Goal: Information Seeking & Learning: Learn about a topic

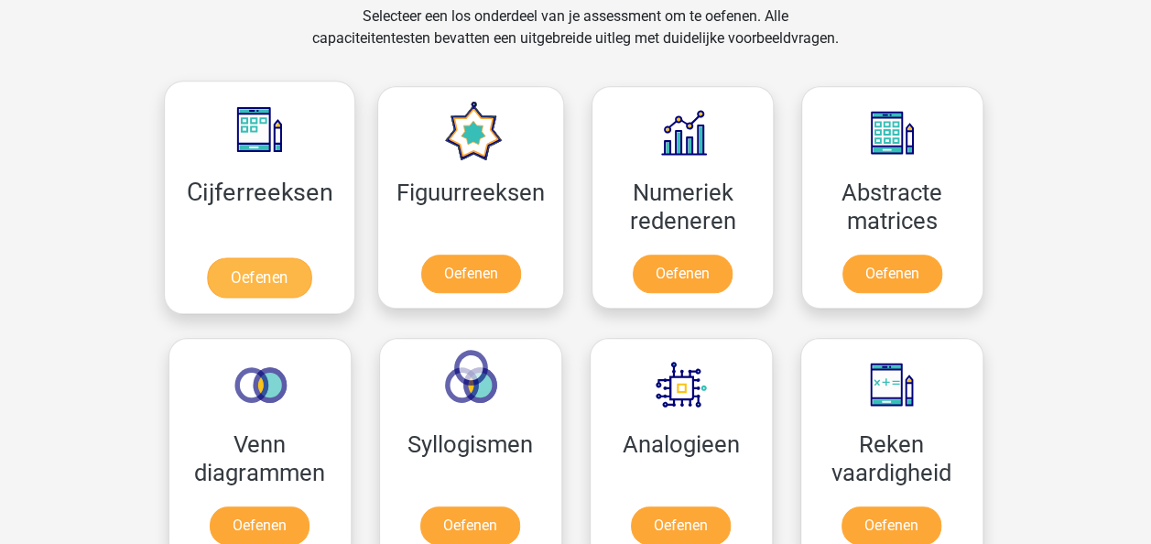
scroll to position [916, 0]
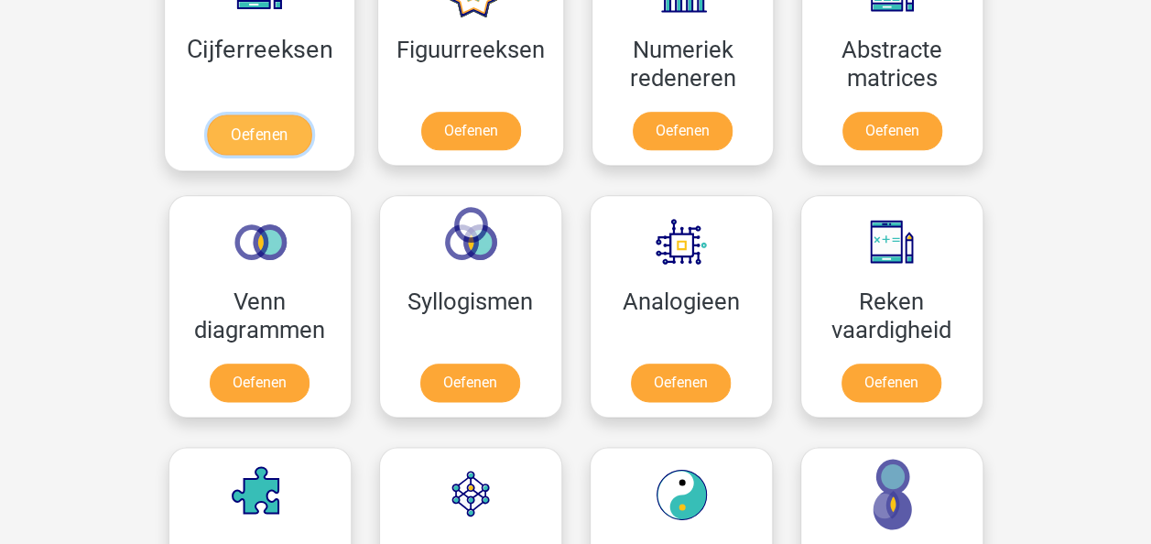
click at [266, 136] on link "Oefenen" at bounding box center [259, 134] width 104 height 40
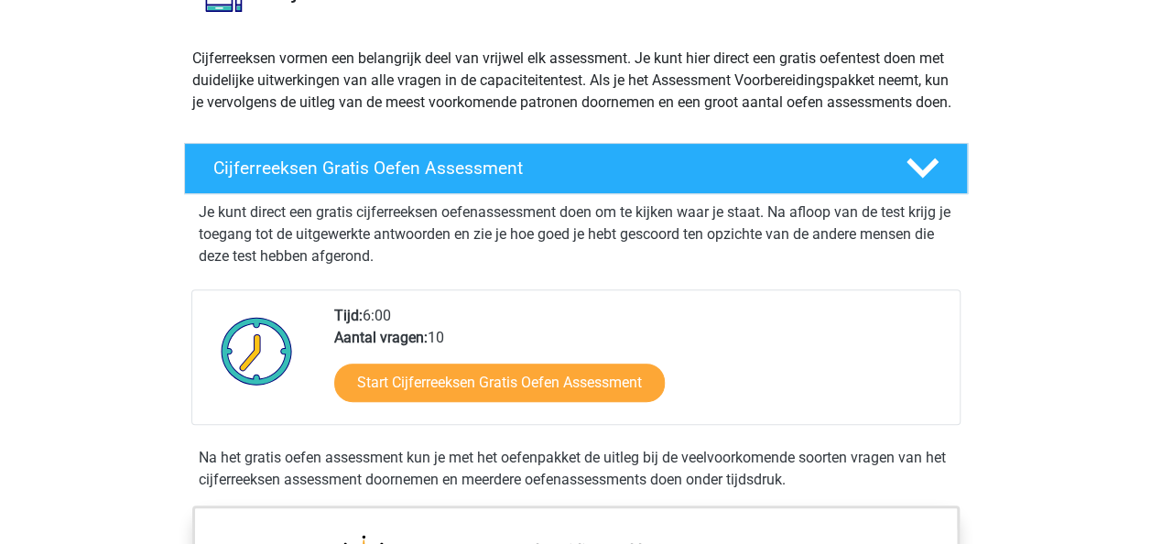
scroll to position [183, 0]
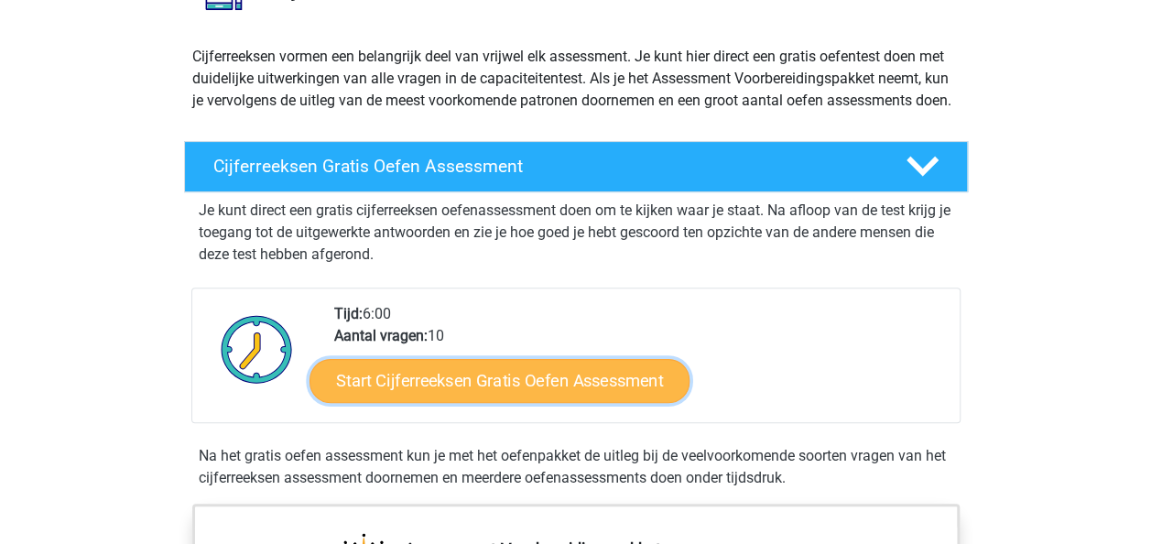
click at [439, 398] on link "Start Cijferreeksen Gratis Oefen Assessment" at bounding box center [500, 380] width 380 height 44
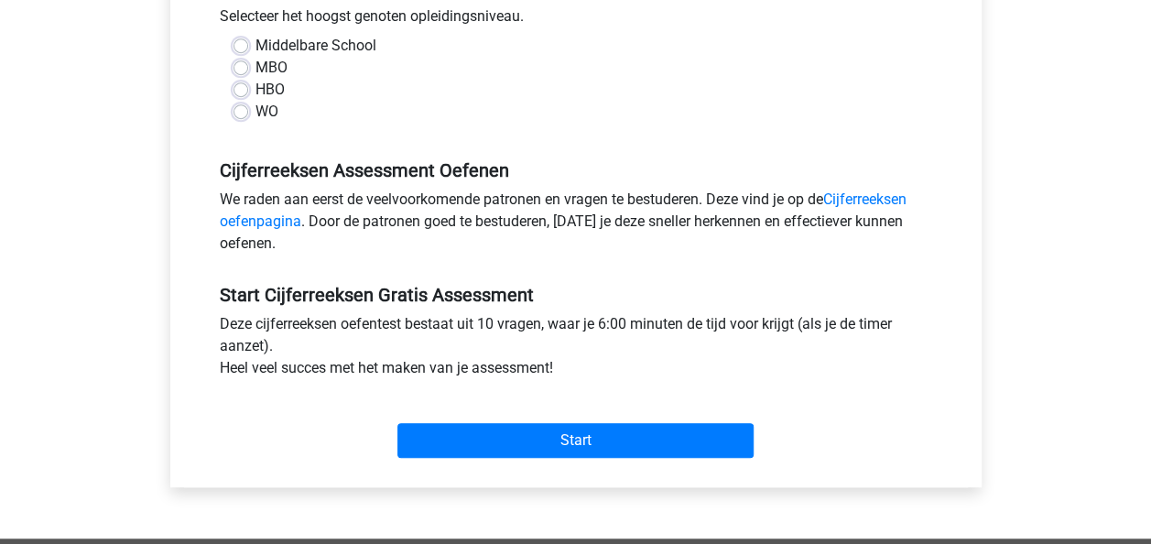
scroll to position [458, 0]
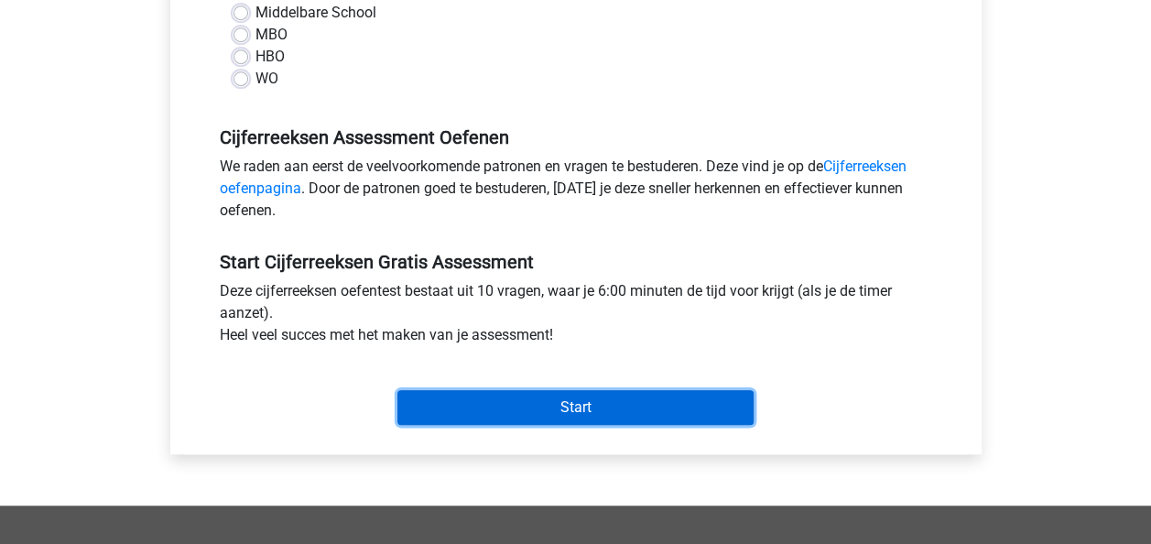
click at [506, 406] on input "Start" at bounding box center [576, 407] width 356 height 35
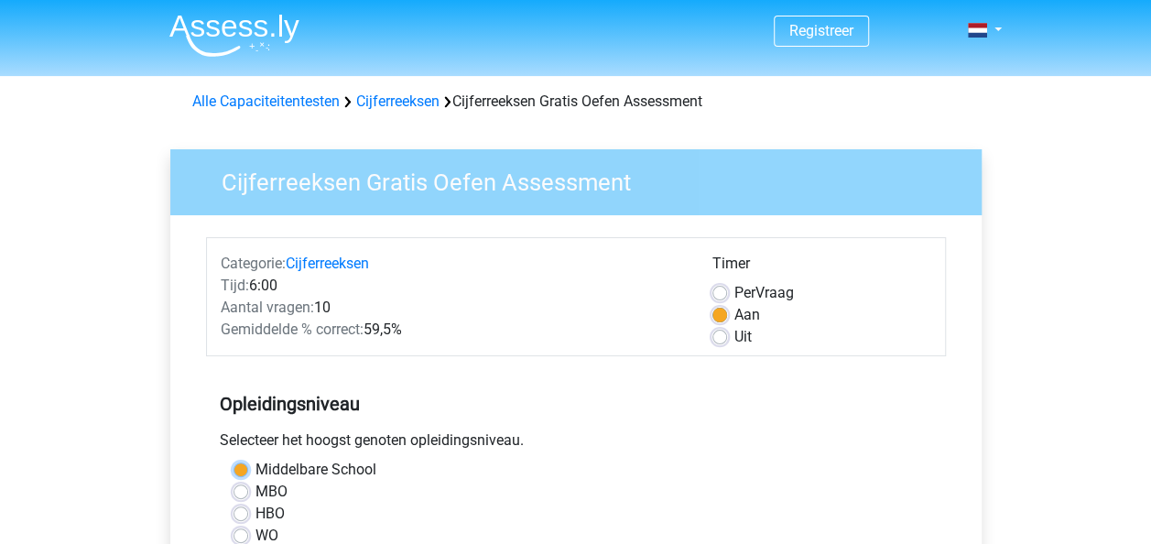
scroll to position [92, 0]
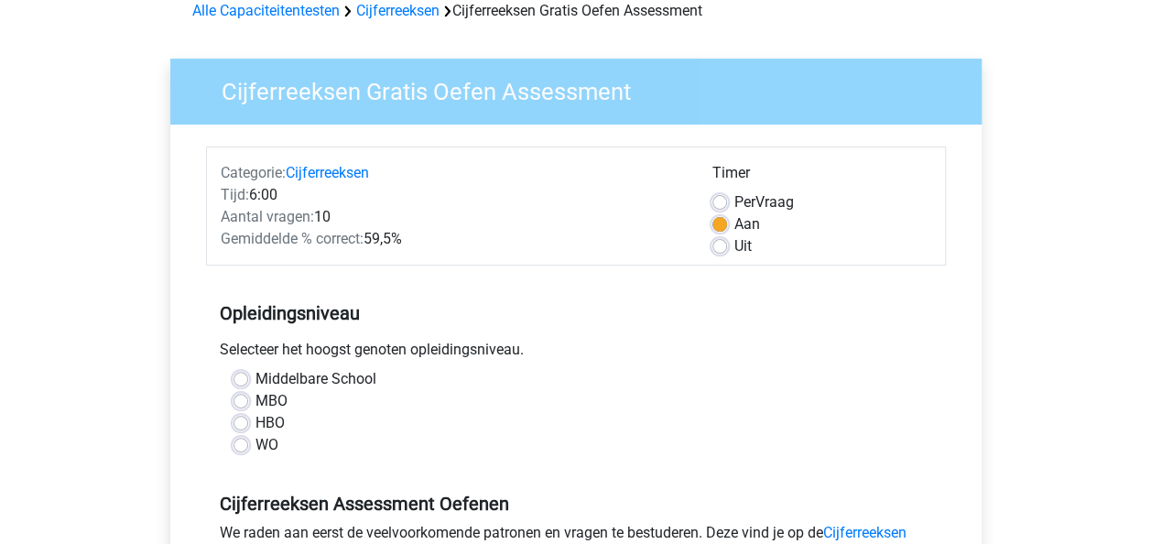
click at [349, 466] on div "Middelbare School MBO HBO WO" at bounding box center [576, 419] width 740 height 103
click at [256, 398] on label "MBO" at bounding box center [272, 401] width 32 height 22
click at [238, 398] on input "MBO" at bounding box center [241, 399] width 15 height 18
radio input "true"
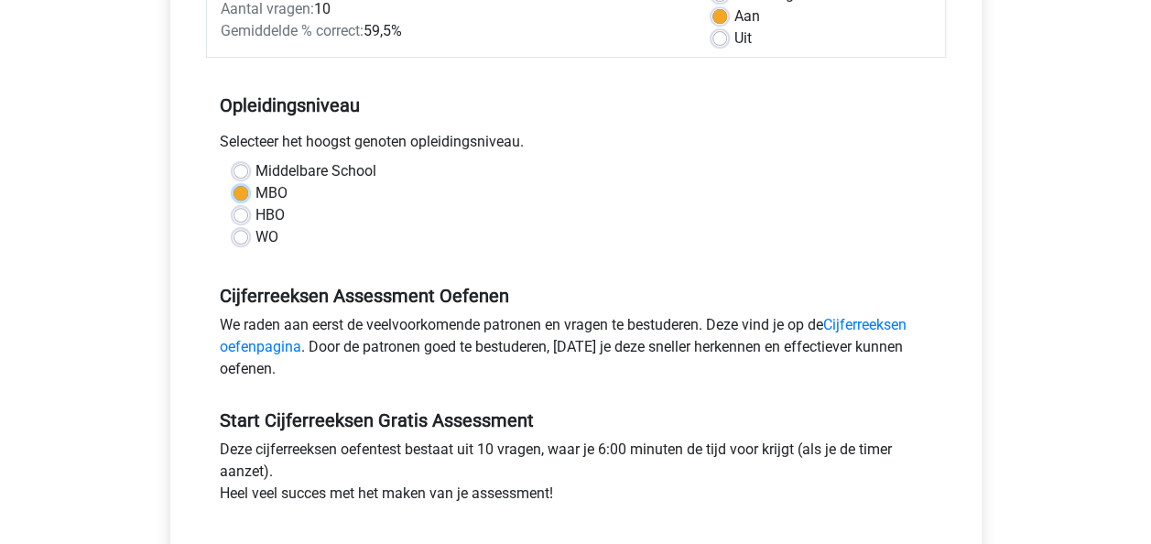
scroll to position [366, 0]
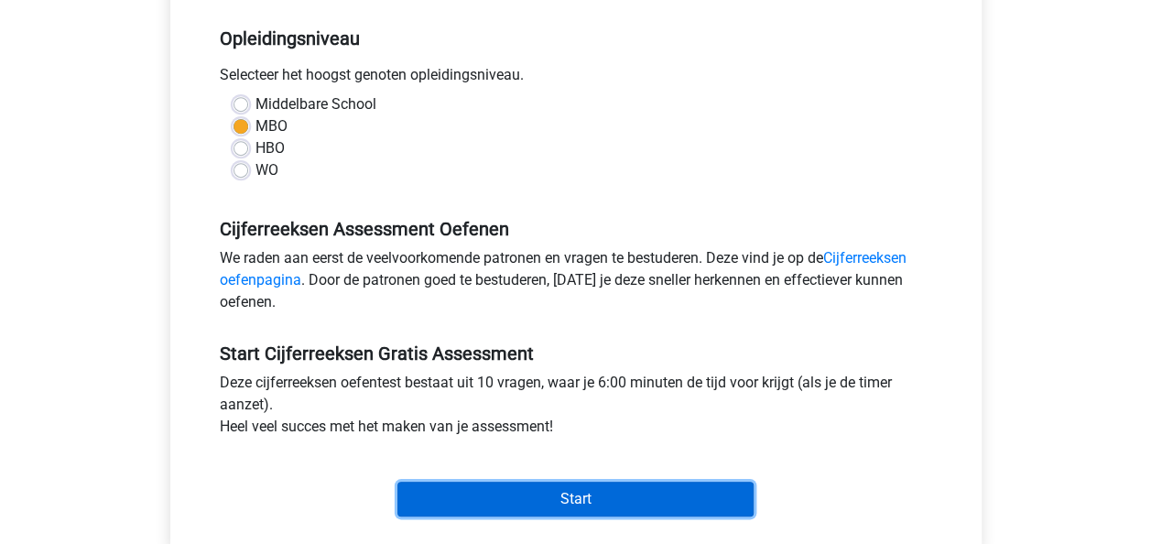
click at [567, 506] on input "Start" at bounding box center [576, 499] width 356 height 35
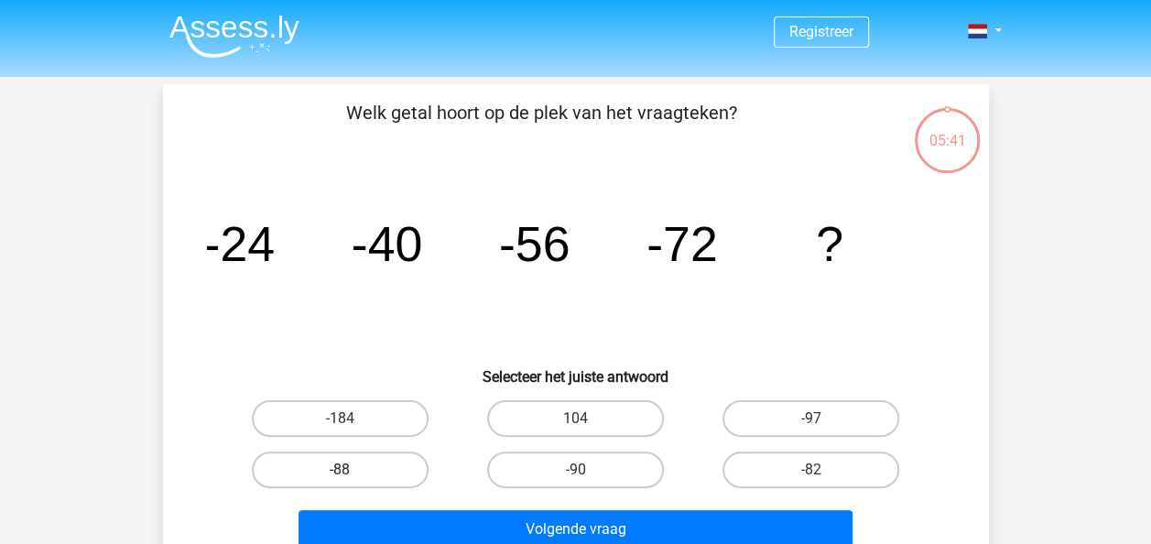
click at [337, 473] on label "-88" at bounding box center [340, 470] width 177 height 37
click at [340, 473] on input "-88" at bounding box center [346, 476] width 12 height 12
radio input "true"
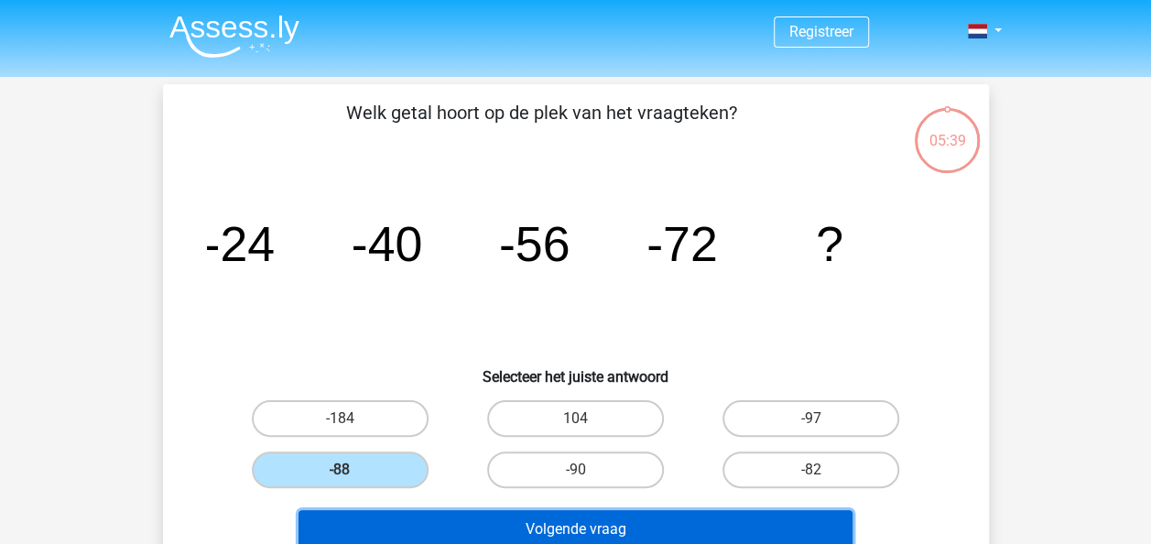
click at [581, 529] on button "Volgende vraag" at bounding box center [576, 529] width 554 height 38
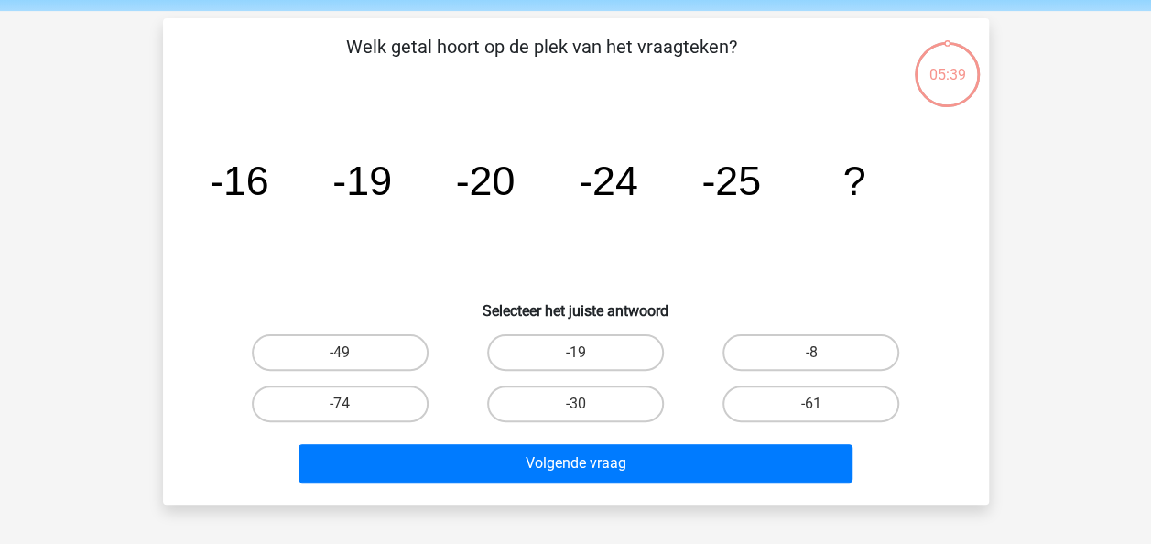
scroll to position [84, 0]
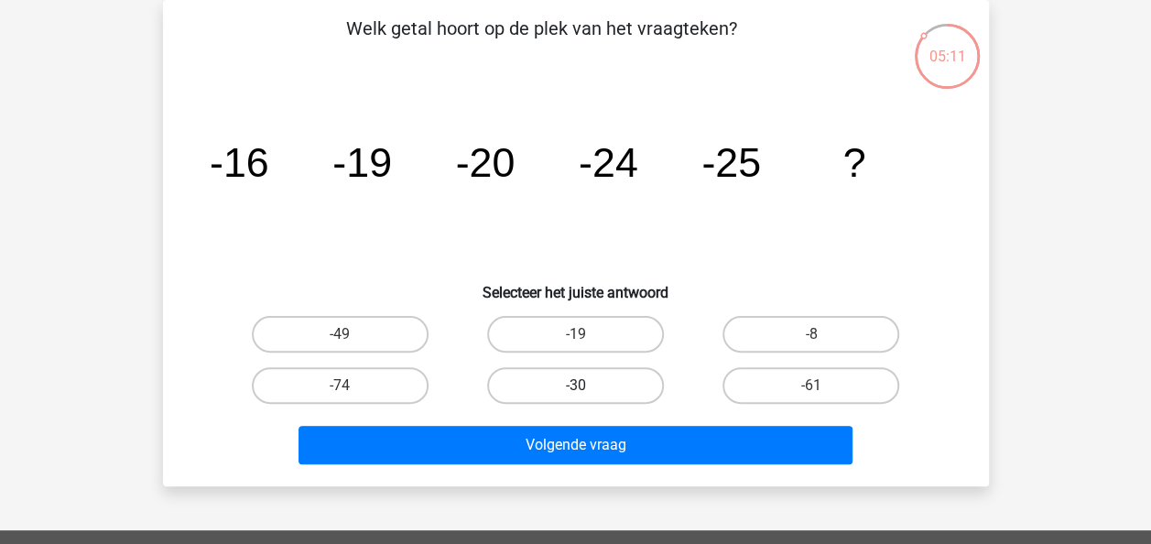
click at [575, 377] on label "-30" at bounding box center [575, 385] width 177 height 37
click at [575, 386] on input "-30" at bounding box center [581, 392] width 12 height 12
radio input "true"
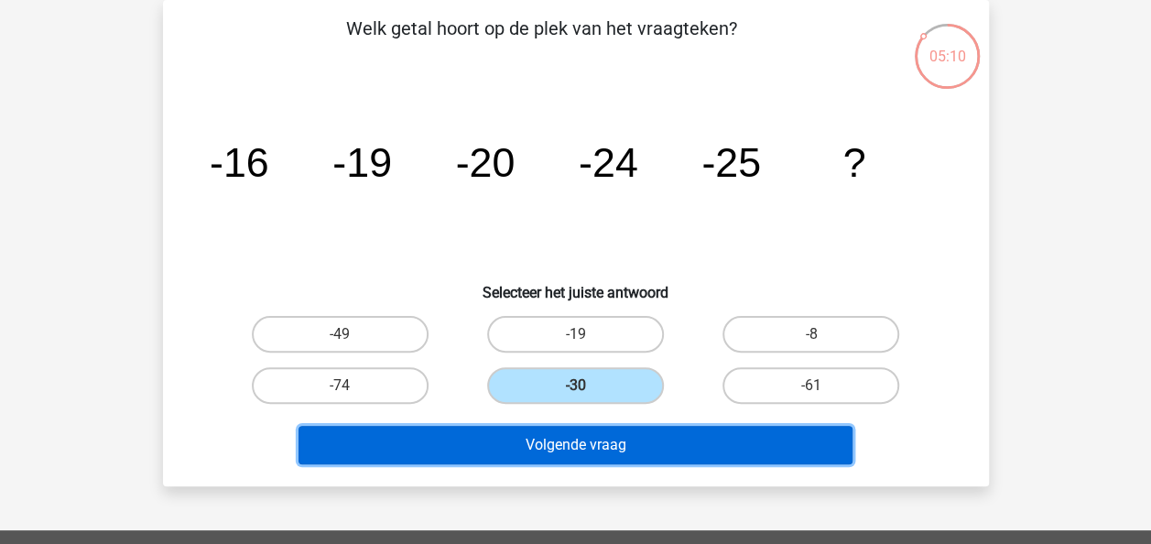
click at [569, 452] on button "Volgende vraag" at bounding box center [576, 445] width 554 height 38
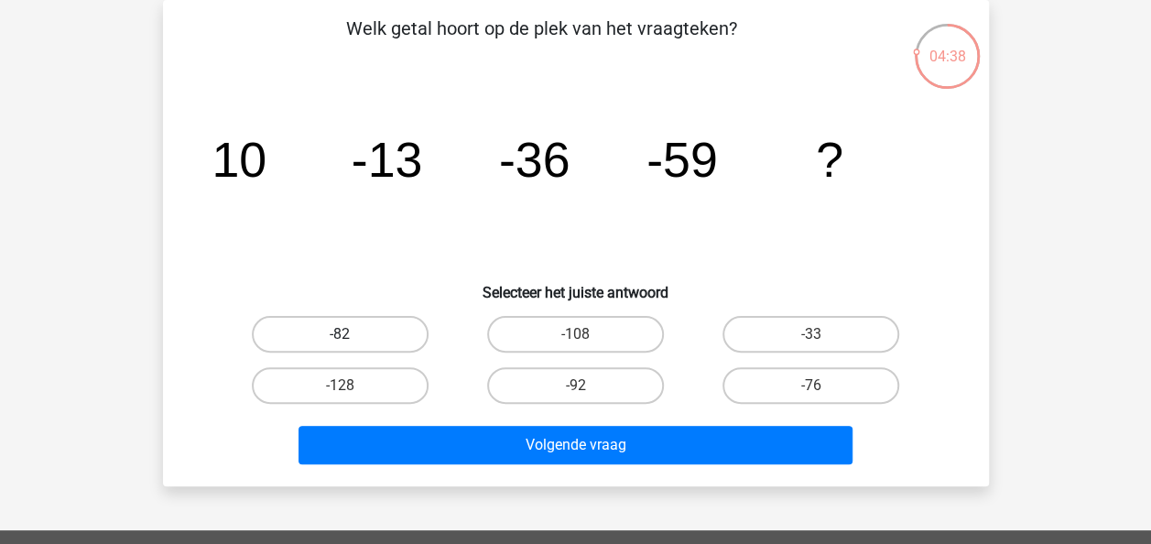
click at [326, 319] on label "-82" at bounding box center [340, 334] width 177 height 37
click at [340, 334] on input "-82" at bounding box center [346, 340] width 12 height 12
radio input "true"
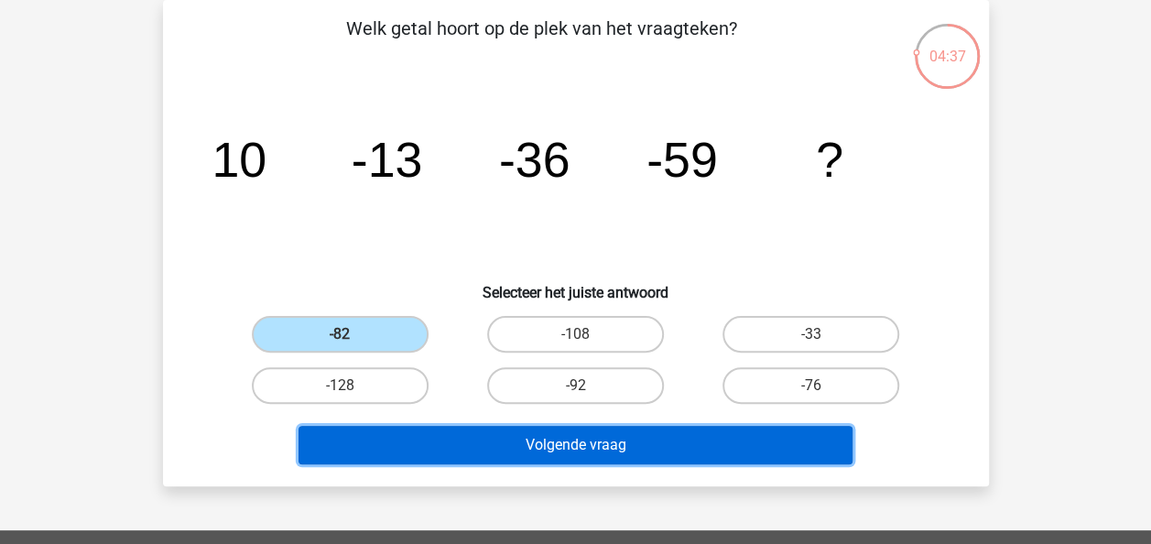
click at [550, 452] on button "Volgende vraag" at bounding box center [576, 445] width 554 height 38
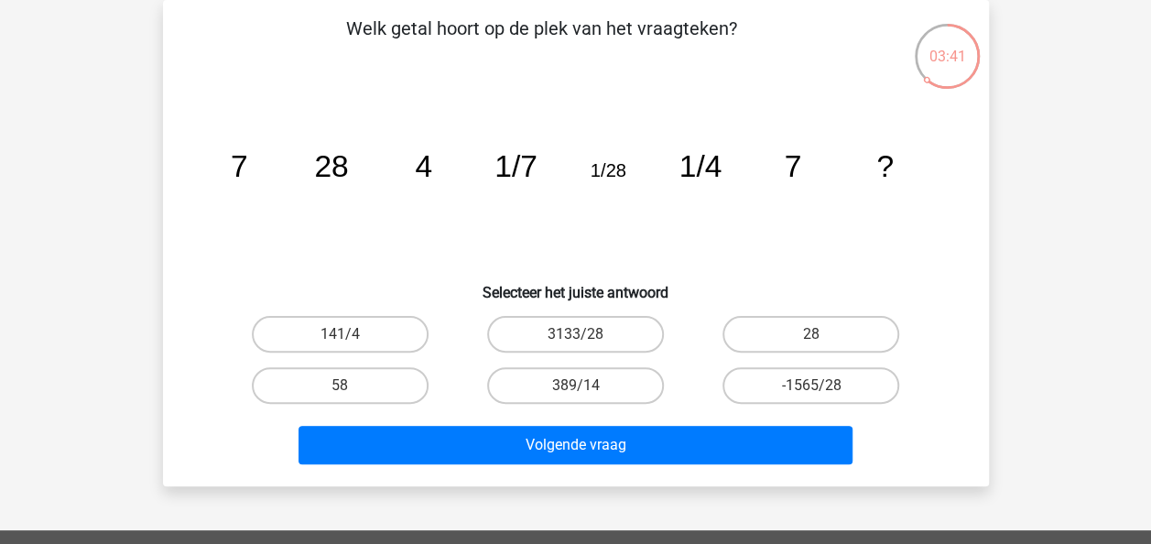
click at [811, 339] on input "28" at bounding box center [817, 340] width 12 height 12
radio input "true"
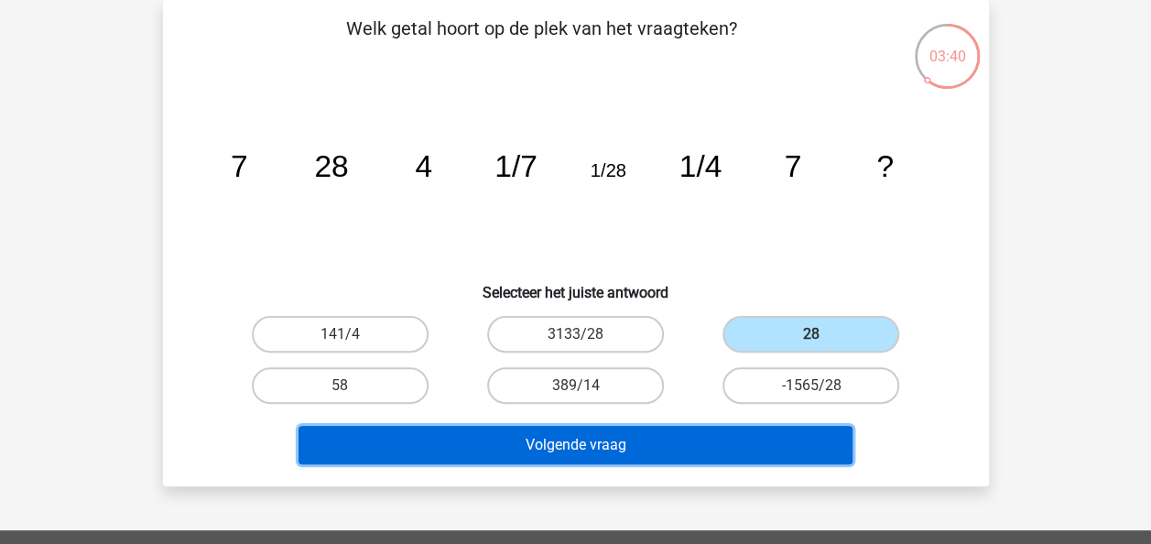
click at [645, 446] on button "Volgende vraag" at bounding box center [576, 445] width 554 height 38
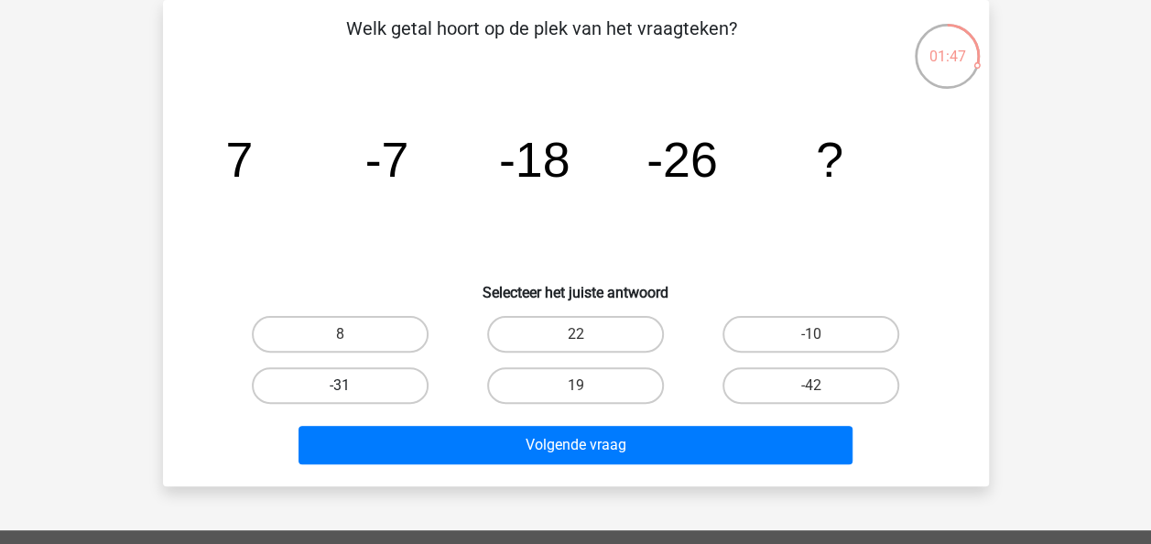
click at [340, 372] on label "-31" at bounding box center [340, 385] width 177 height 37
click at [340, 386] on input "-31" at bounding box center [346, 392] width 12 height 12
radio input "true"
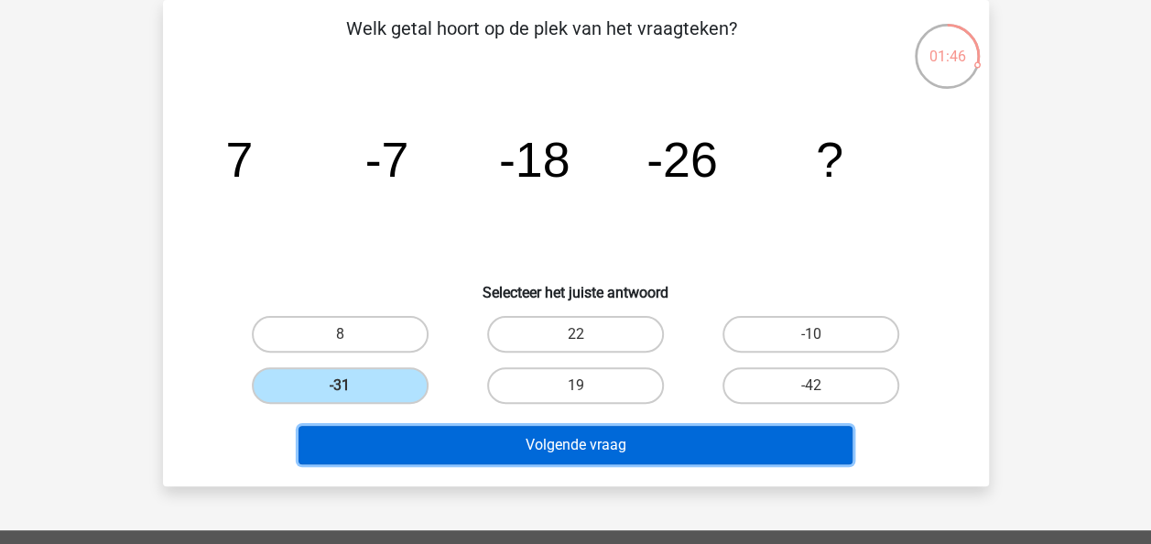
click at [545, 452] on button "Volgende vraag" at bounding box center [576, 445] width 554 height 38
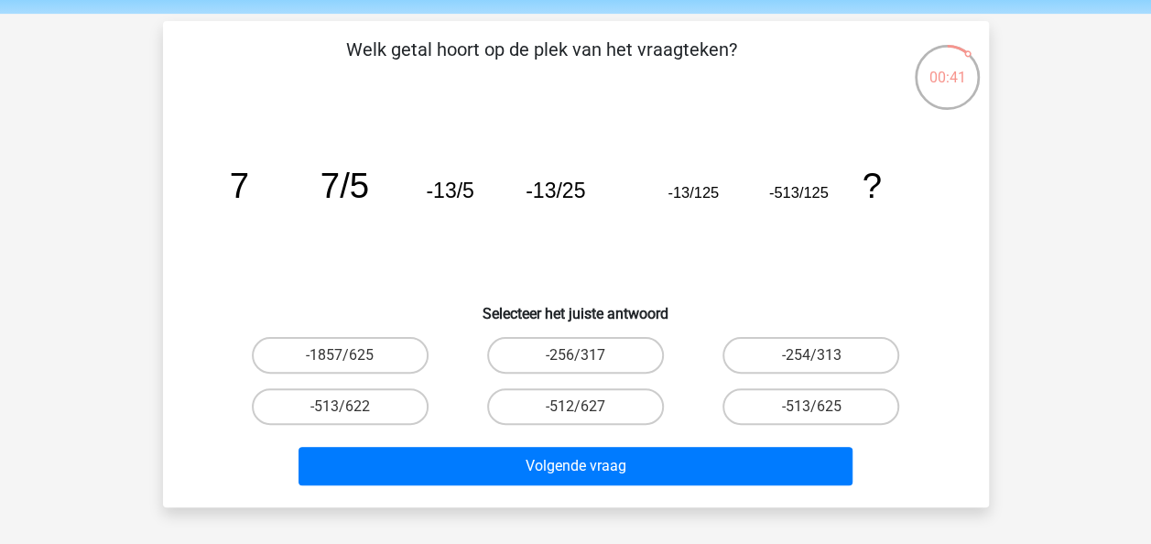
scroll to position [92, 0]
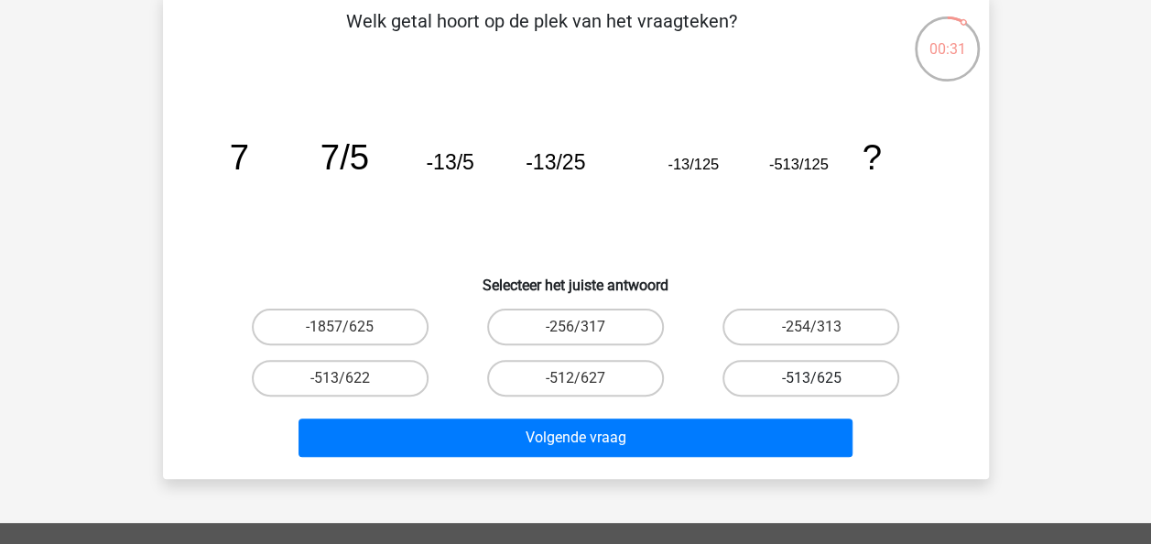
click at [817, 376] on label "-513/625" at bounding box center [811, 378] width 177 height 37
click at [817, 378] on input "-513/625" at bounding box center [817, 384] width 12 height 12
radio input "true"
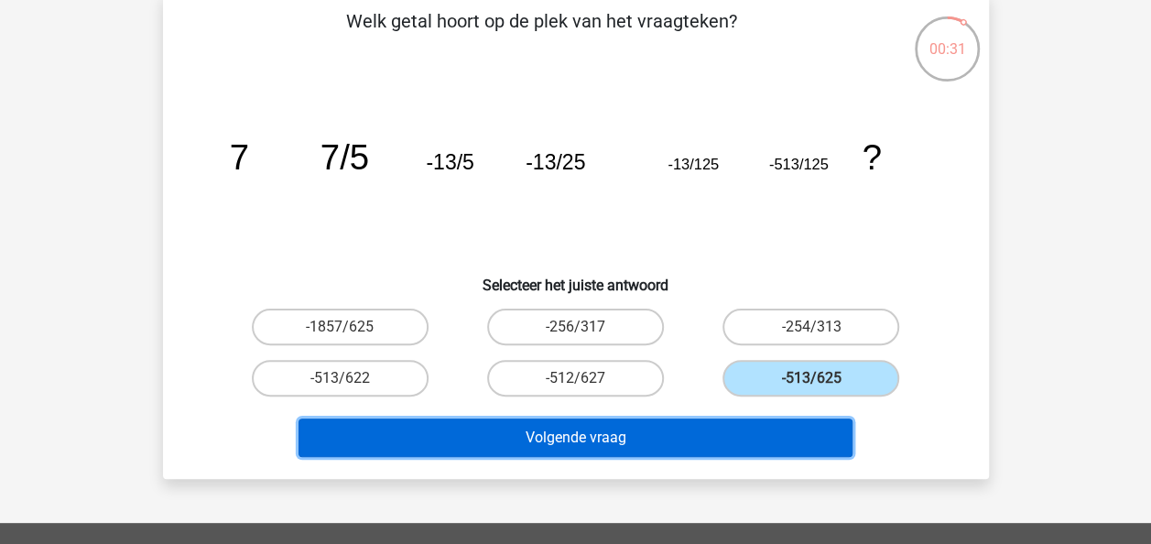
click at [714, 439] on button "Volgende vraag" at bounding box center [576, 438] width 554 height 38
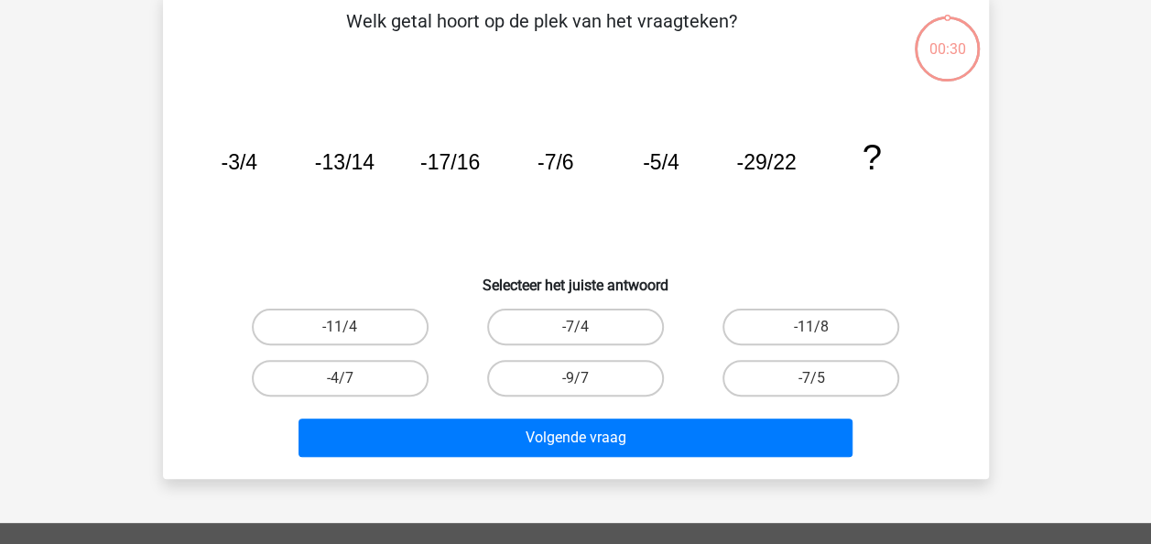
scroll to position [84, 0]
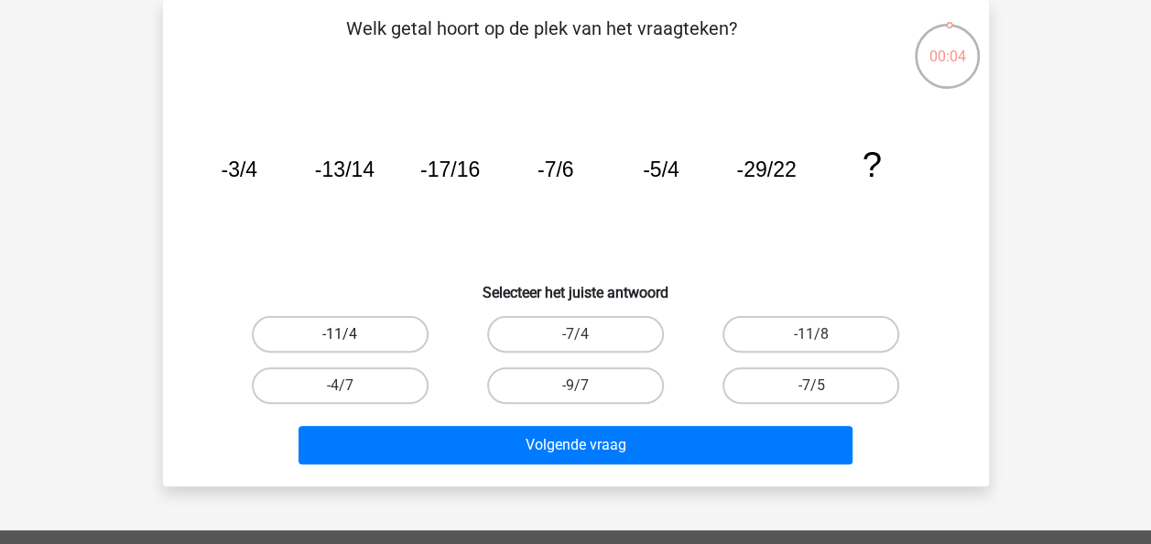
click at [304, 326] on label "-11/4" at bounding box center [340, 334] width 177 height 37
click at [340, 334] on input "-11/4" at bounding box center [346, 340] width 12 height 12
radio input "true"
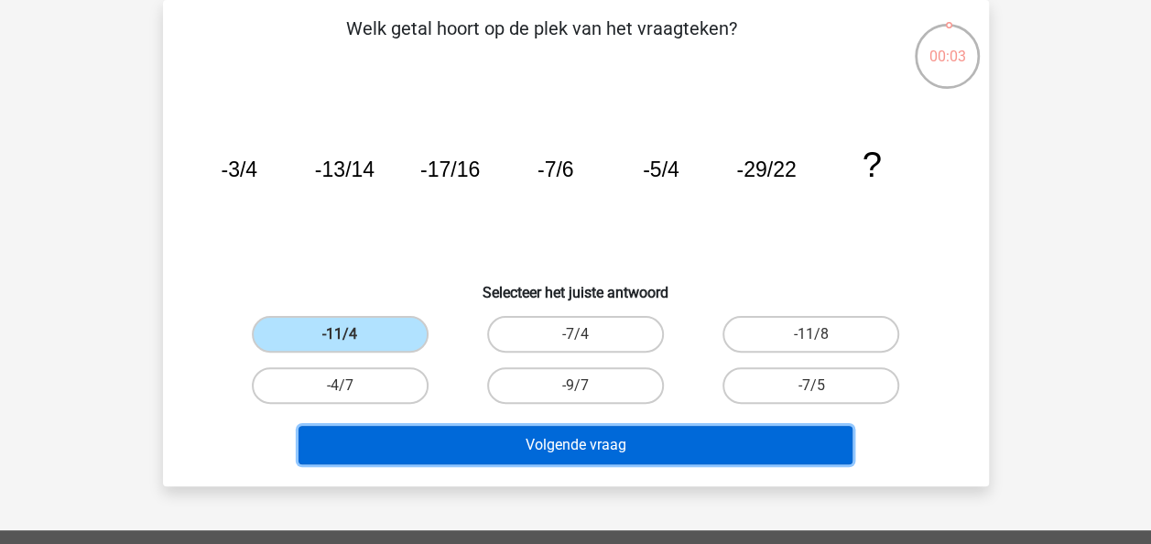
click at [555, 449] on button "Volgende vraag" at bounding box center [576, 445] width 554 height 38
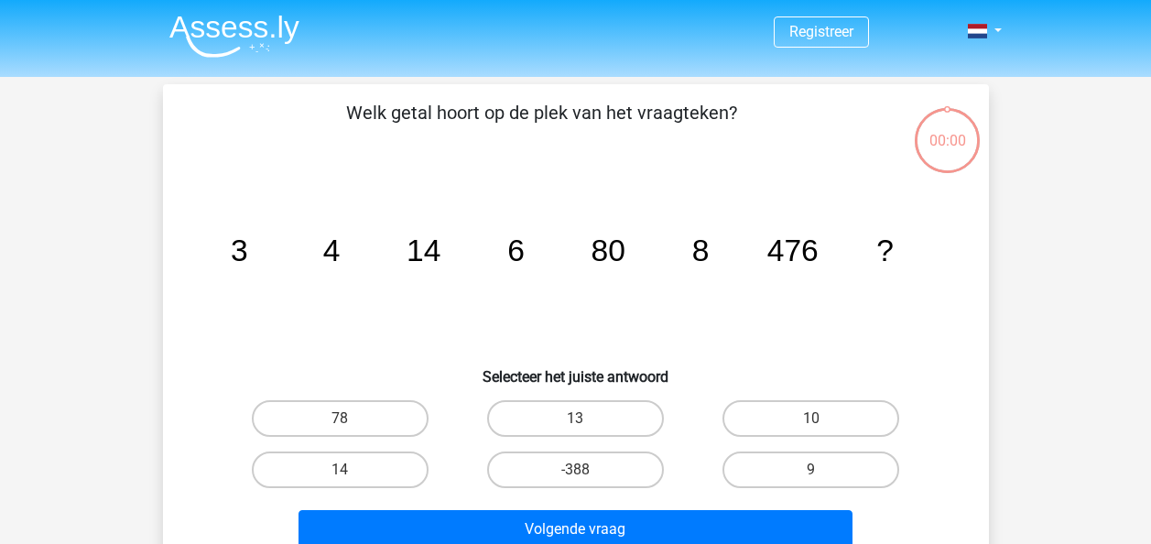
scroll to position [84, 0]
